Goal: Task Accomplishment & Management: Manage account settings

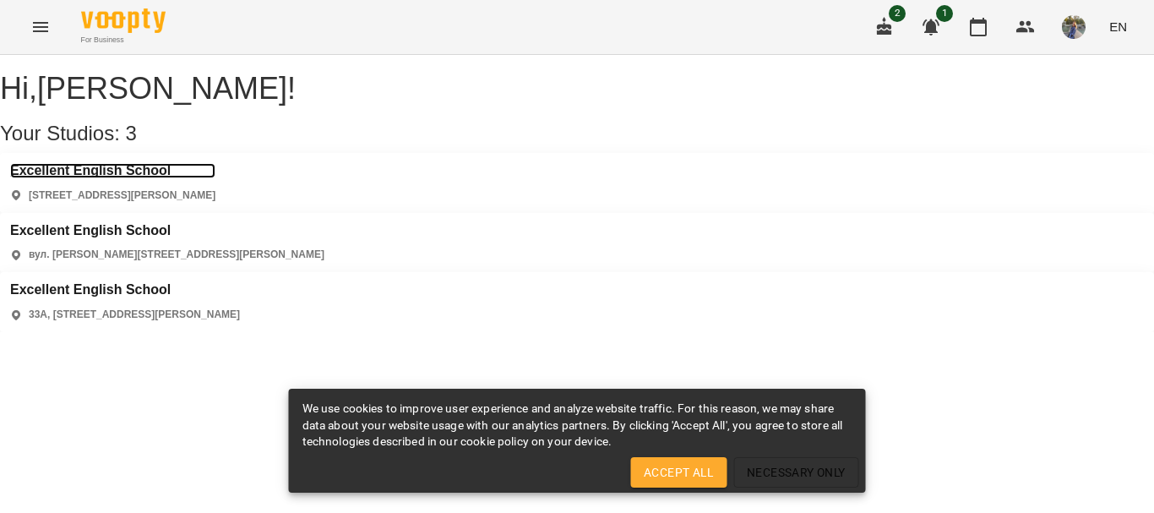
click at [149, 178] on h3 "Excellent English School" at bounding box center [112, 170] width 205 height 15
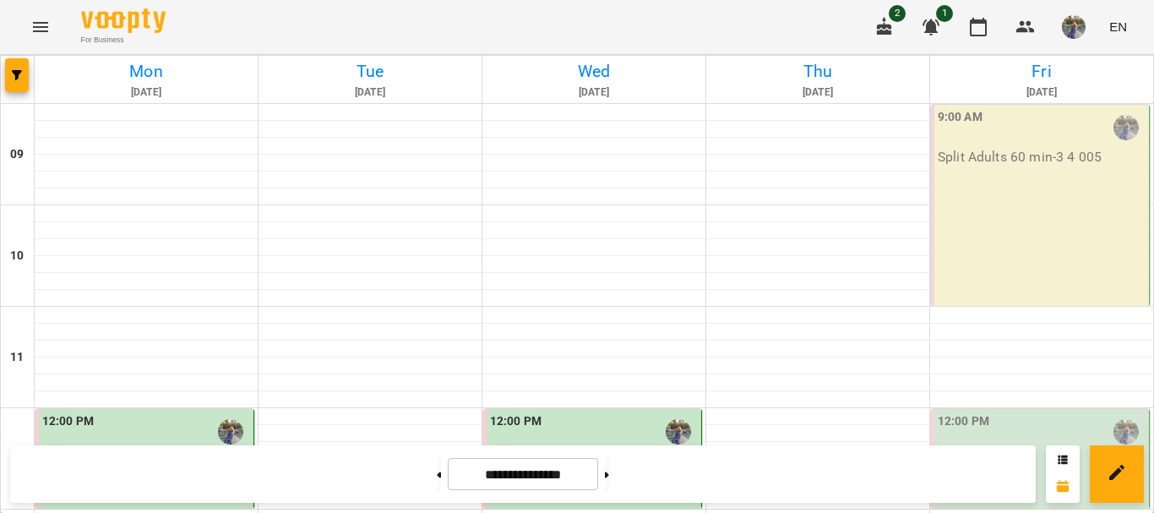
scroll to position [884, 0]
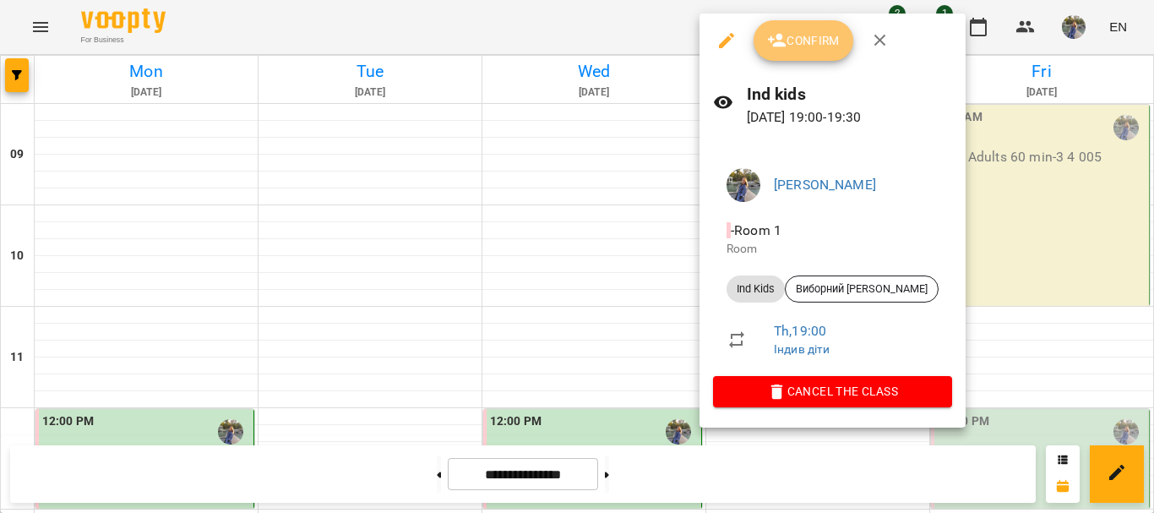
click at [828, 42] on span "Confirm" at bounding box center [803, 40] width 73 height 20
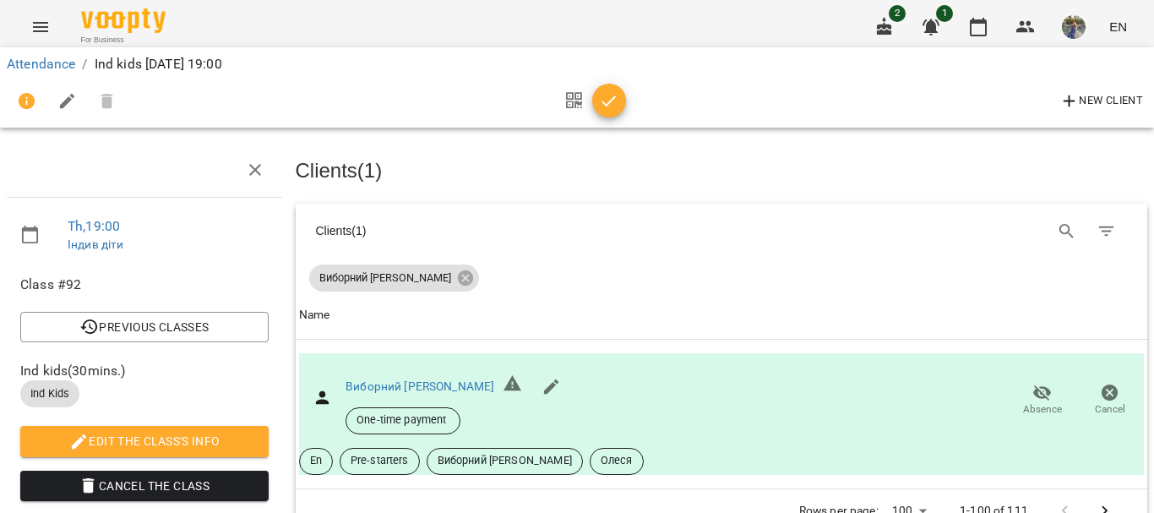
scroll to position [254, 0]
click at [607, 109] on icon "button" at bounding box center [609, 101] width 20 height 20
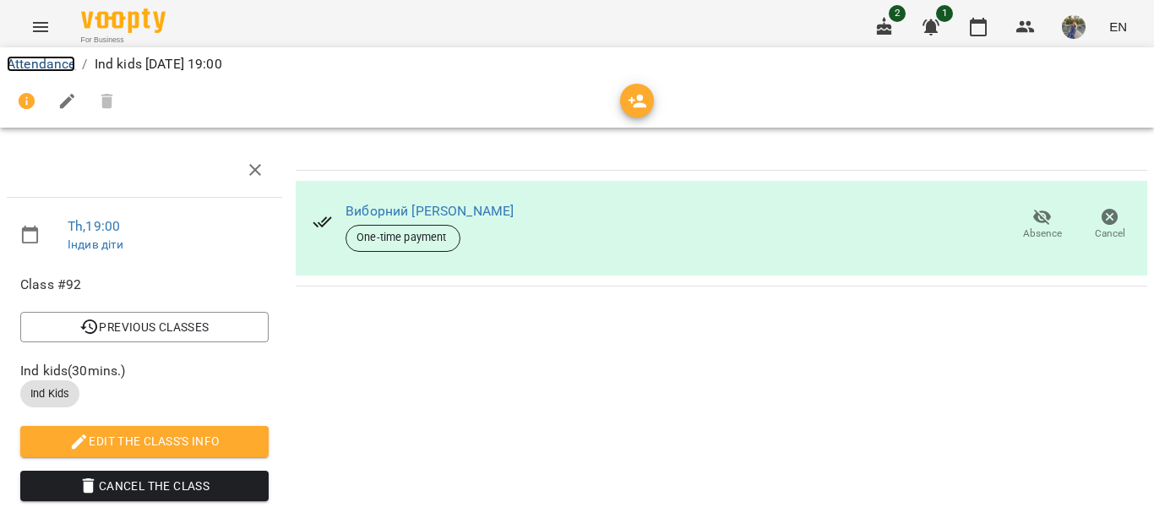
click at [35, 62] on link "Attendance" at bounding box center [41, 64] width 68 height 16
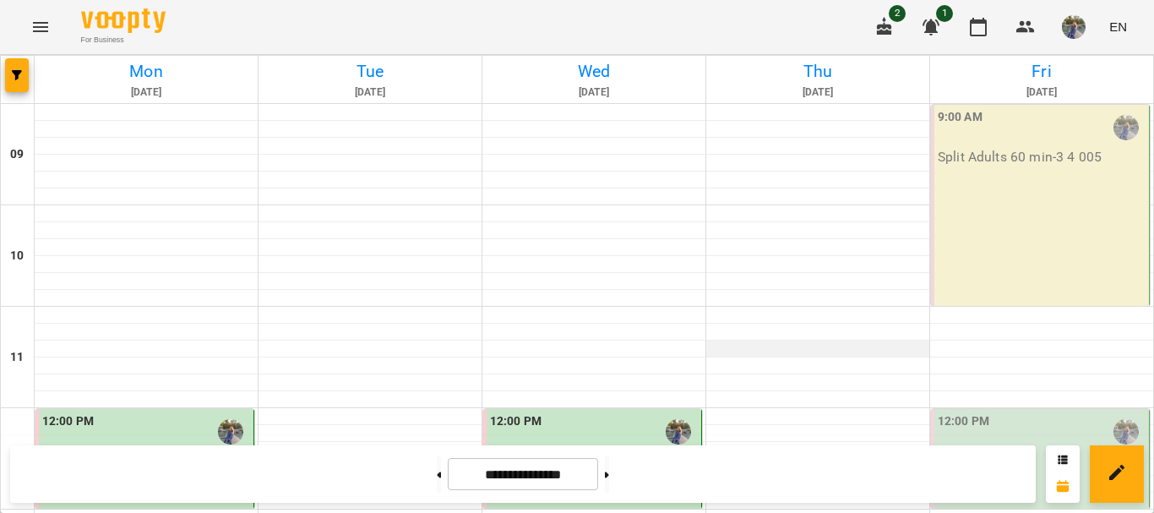
scroll to position [507, 0]
